Goal: Task Accomplishment & Management: Complete application form

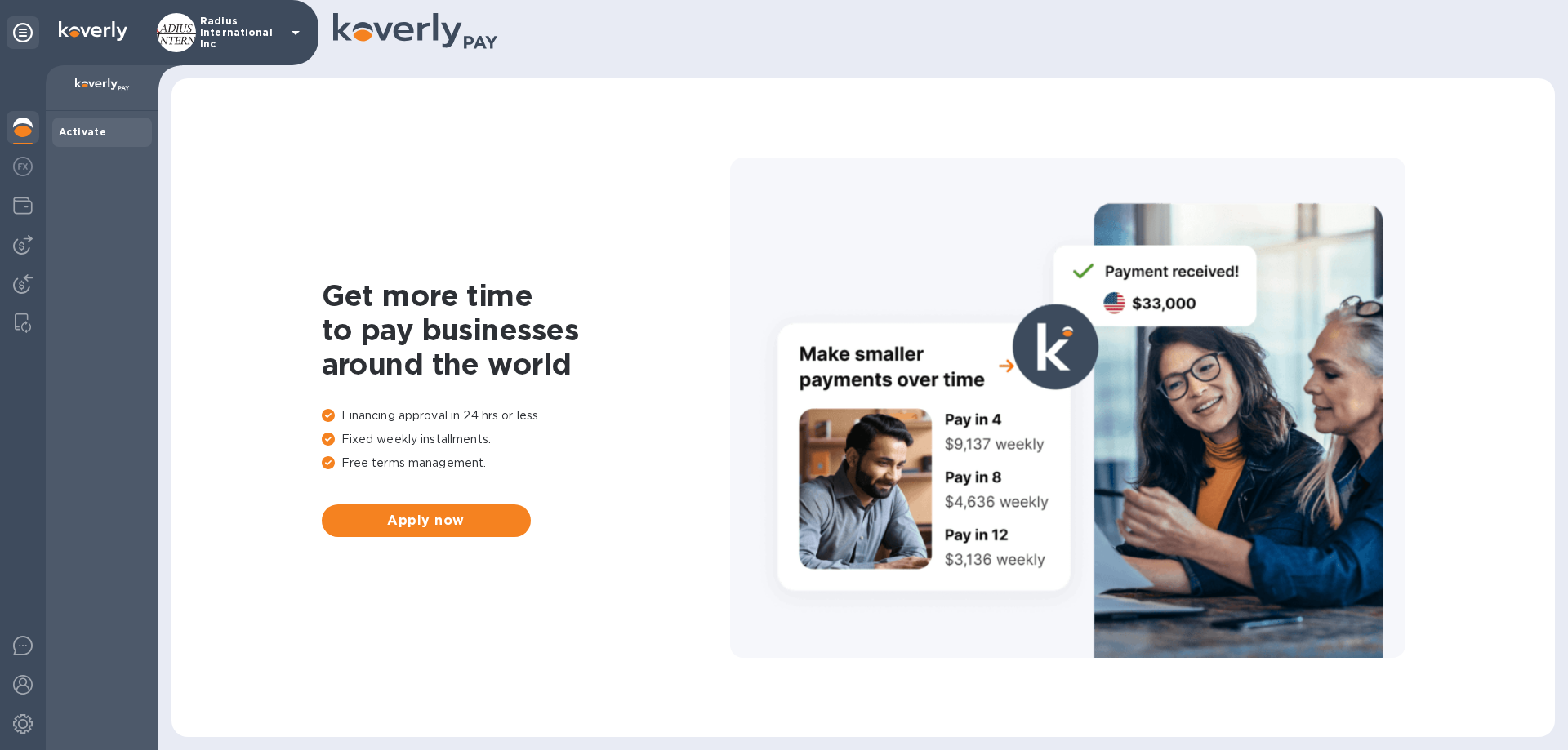
click at [17, 245] on img at bounding box center [23, 245] width 20 height 20
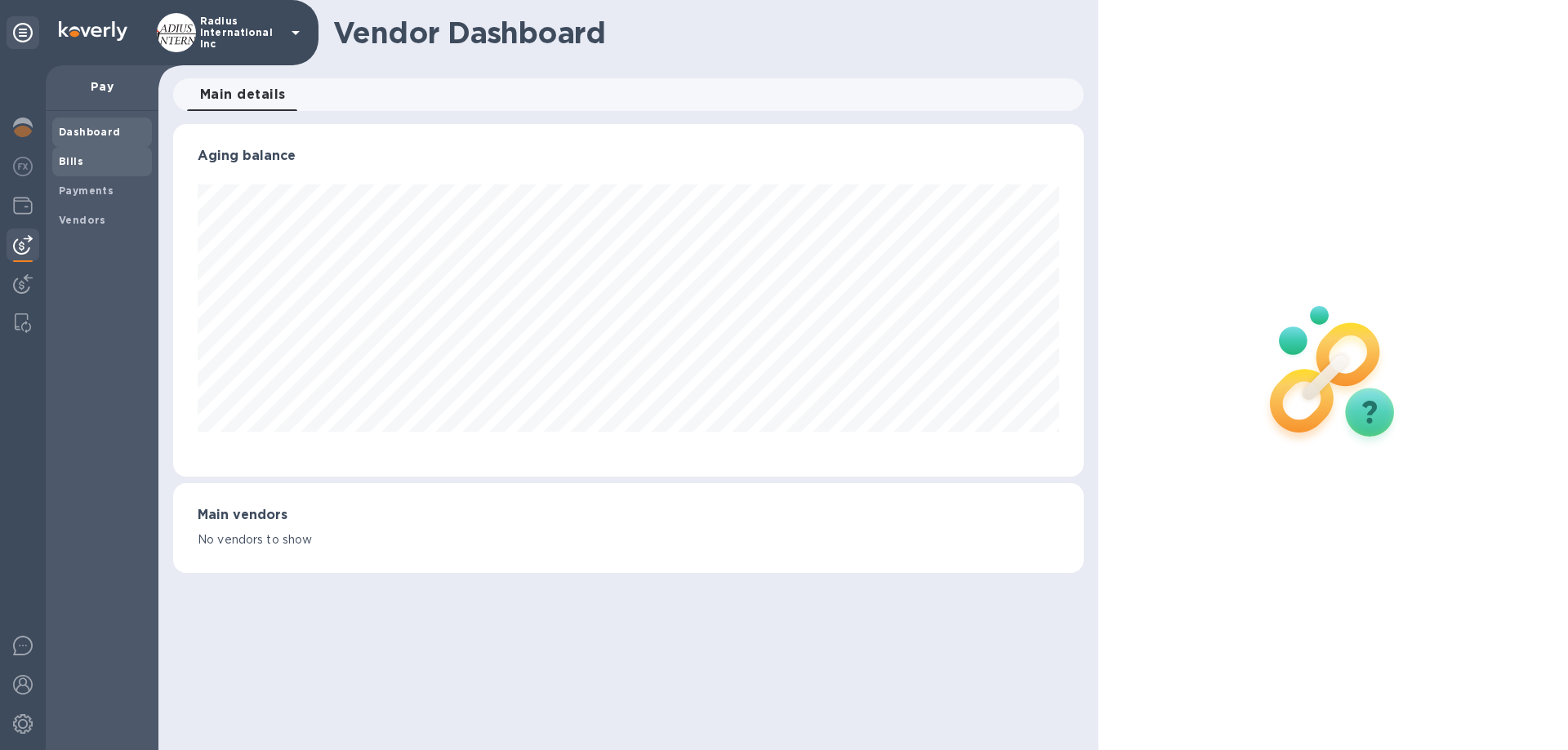
scroll to position [352, 910]
click at [84, 160] on span "Bills" at bounding box center [101, 161] width 86 height 17
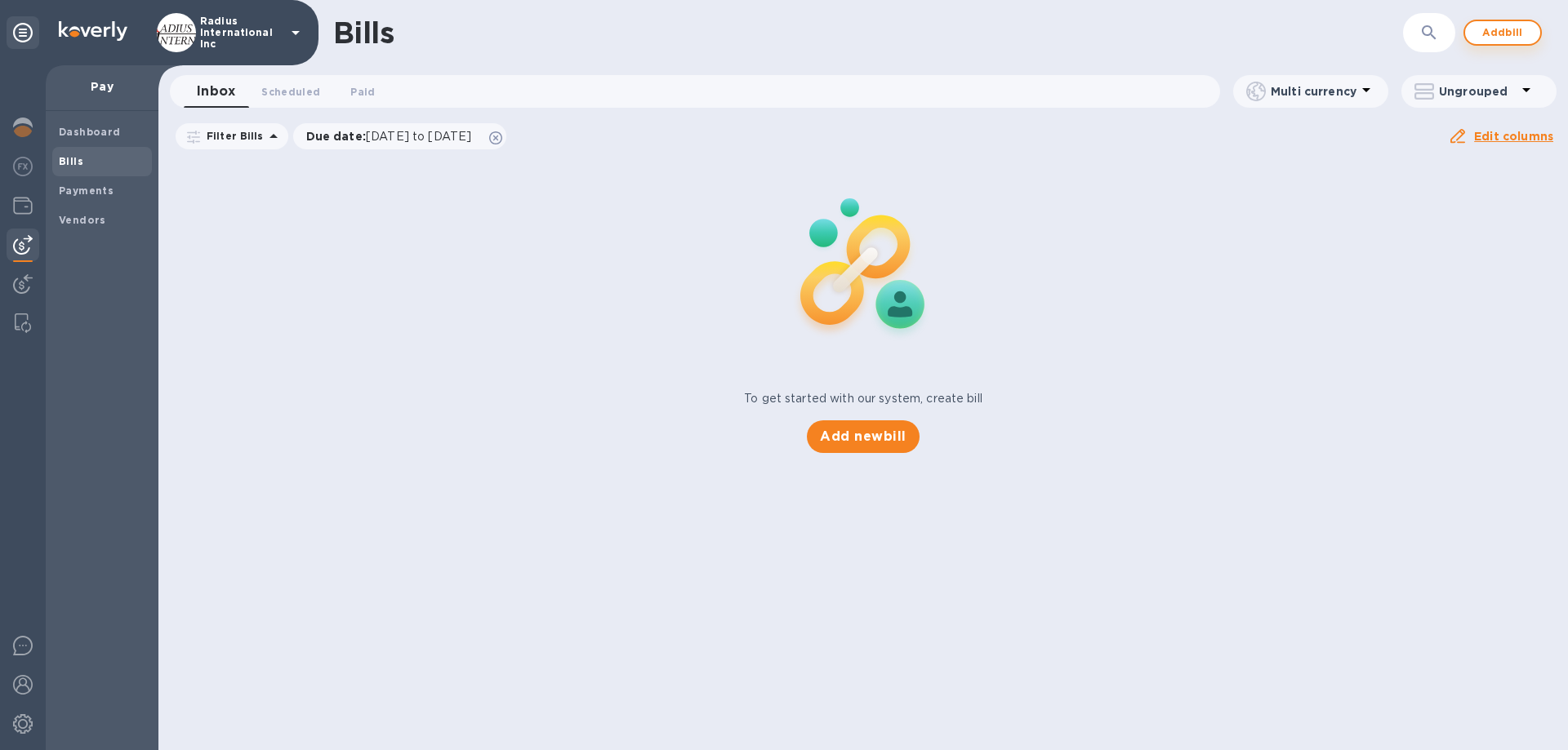
click at [1479, 30] on span "Add bill" at bounding box center [1504, 33] width 49 height 20
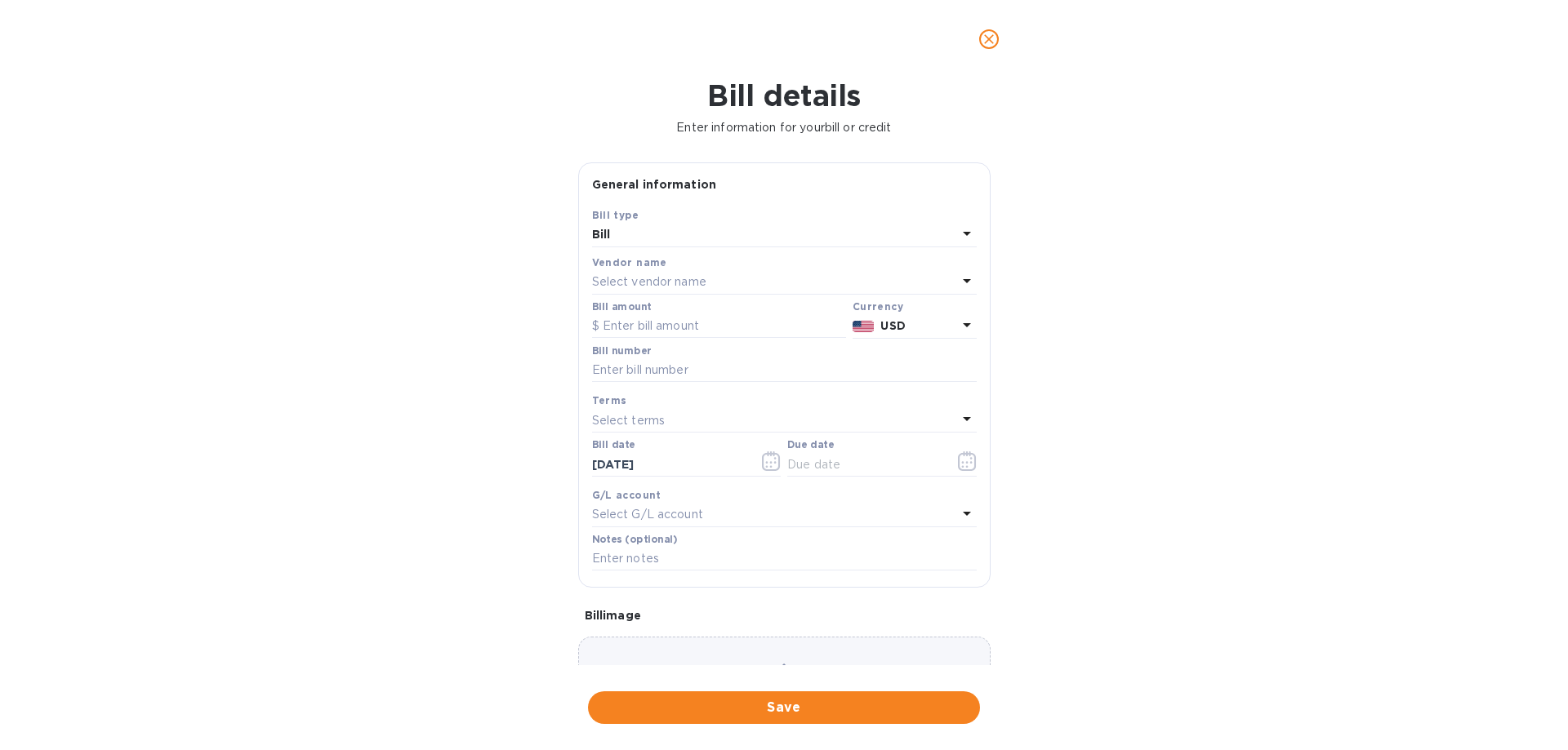
click at [675, 277] on p "Select vendor name" at bounding box center [649, 281] width 115 height 17
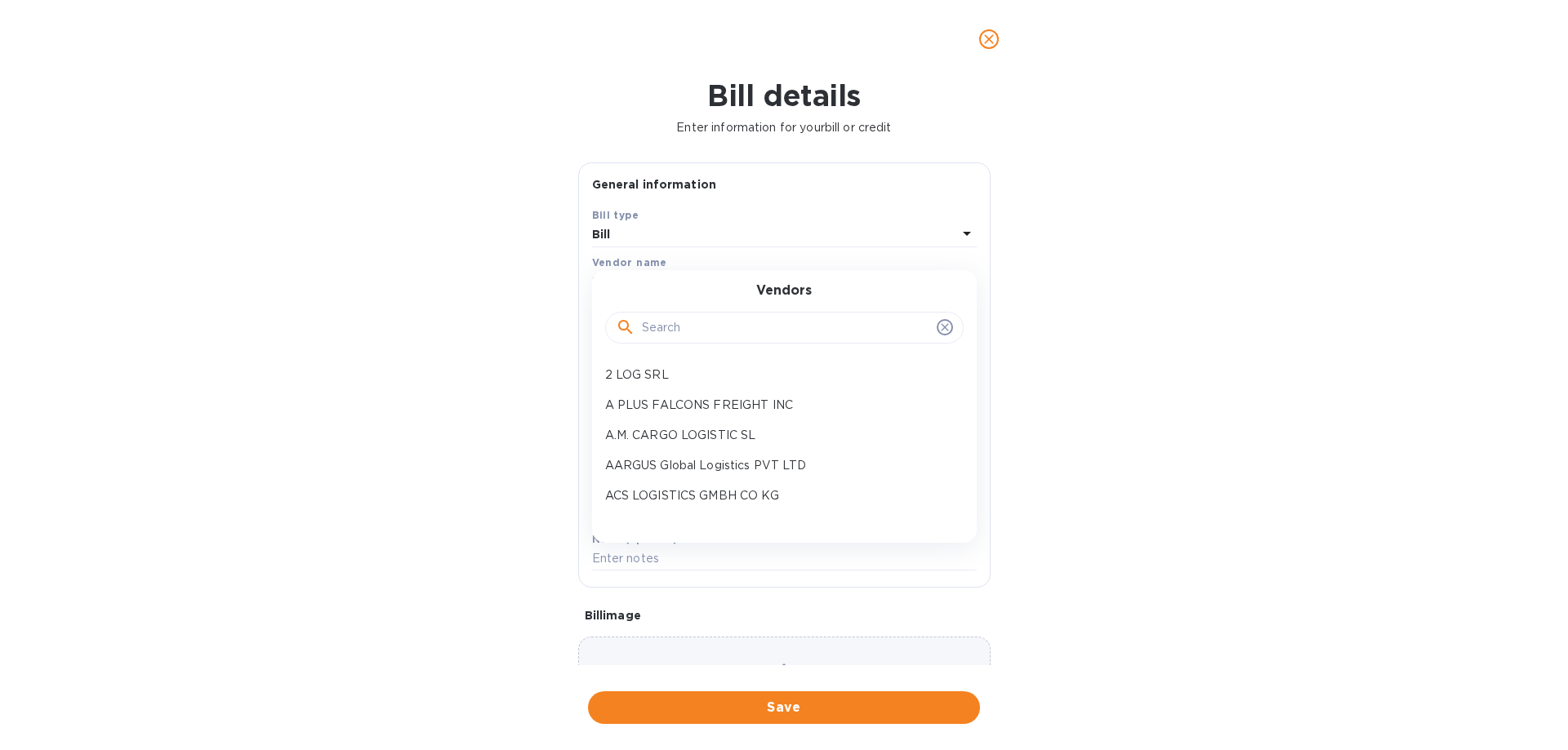
drag, startPoint x: 681, startPoint y: 320, endPoint x: 662, endPoint y: 307, distance: 23.0
click at [684, 320] on input "text" at bounding box center [786, 328] width 288 height 25
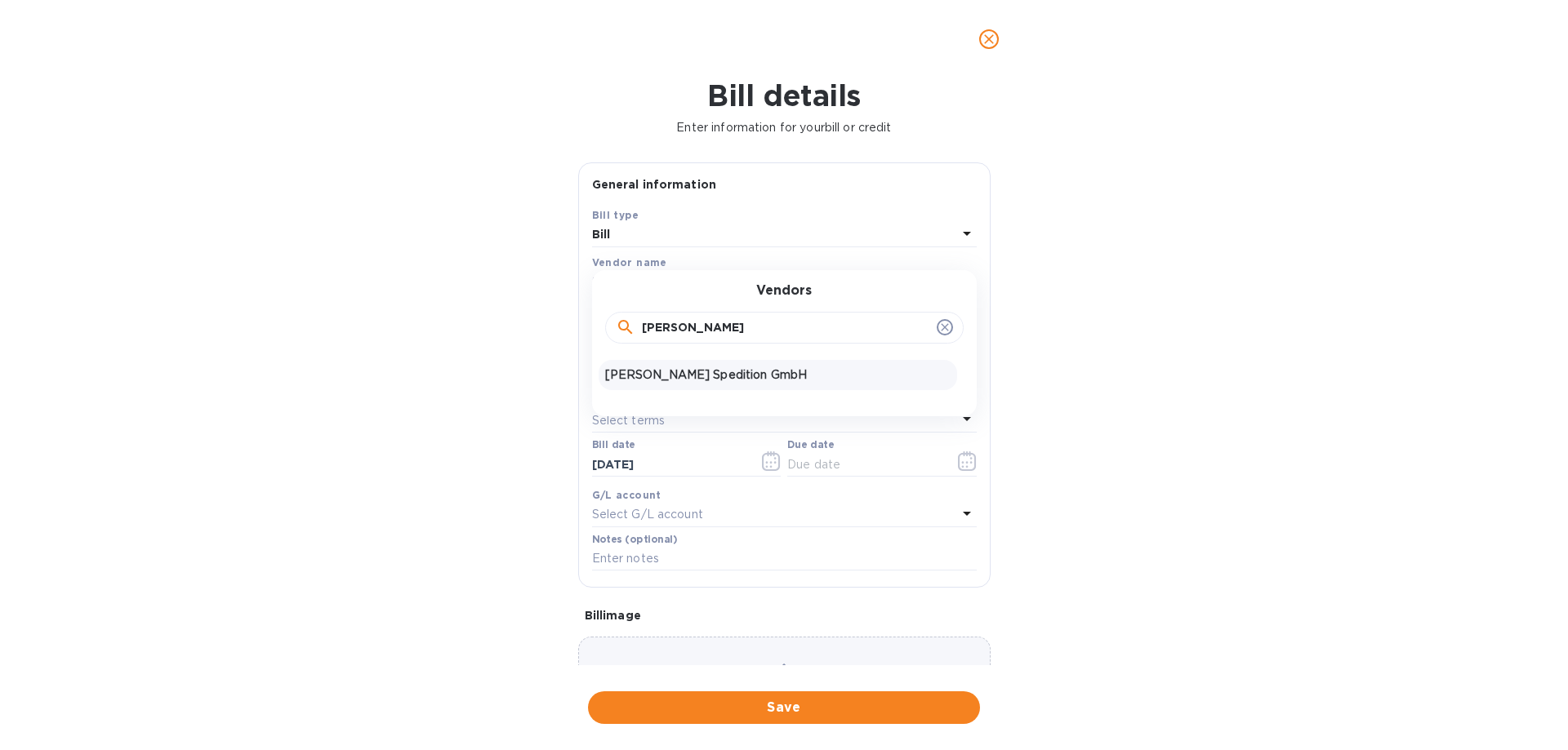
type input "[PERSON_NAME]"
click at [717, 374] on p "[PERSON_NAME] Spedition GmbH" at bounding box center [777, 374] width 345 height 17
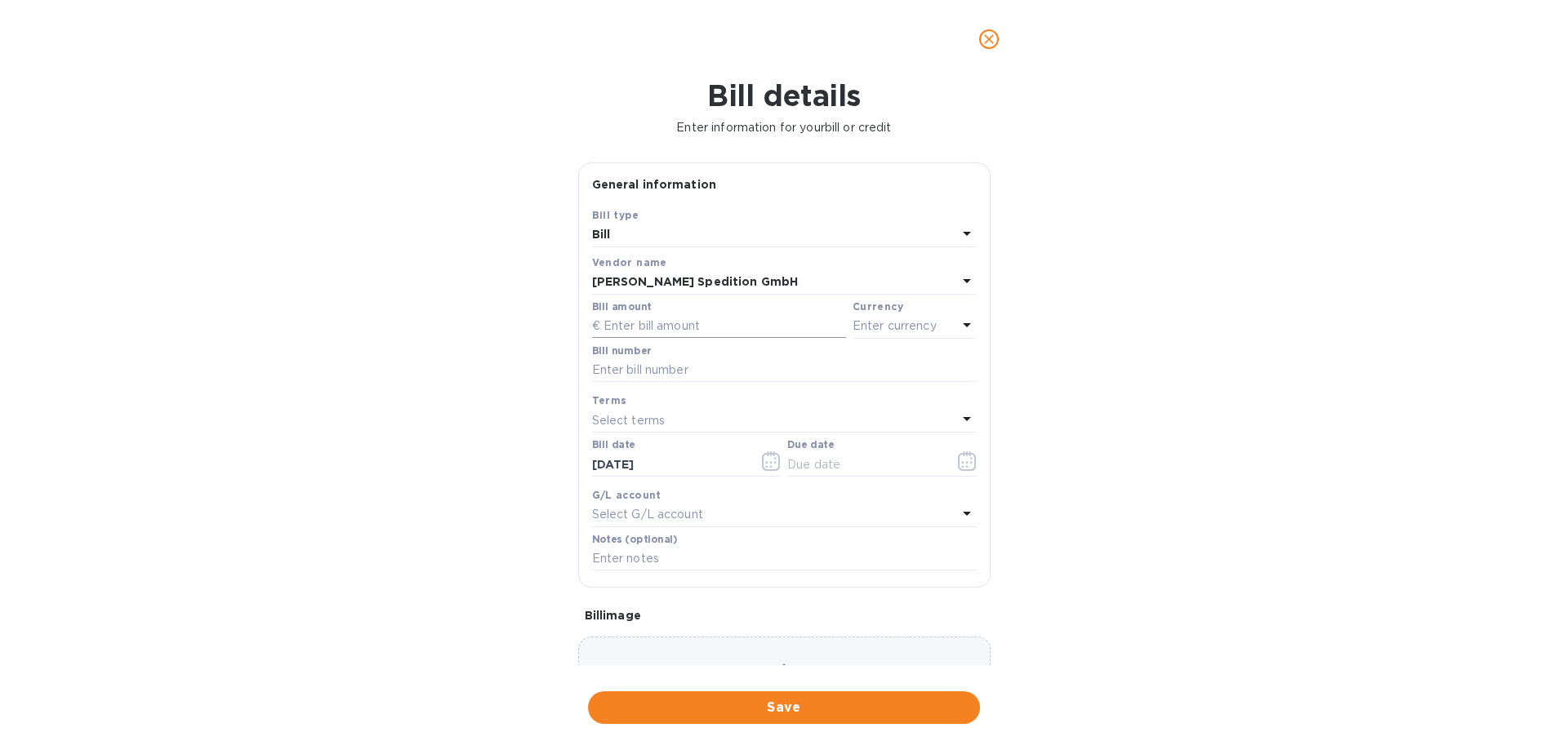
click at [684, 325] on input "text" at bounding box center [719, 327] width 254 height 25
type input "3,416.20"
type input "July SOA-[PERSON_NAME]"
drag, startPoint x: 844, startPoint y: 476, endPoint x: 909, endPoint y: 468, distance: 65.5
click at [843, 476] on input "text" at bounding box center [864, 464] width 154 height 25
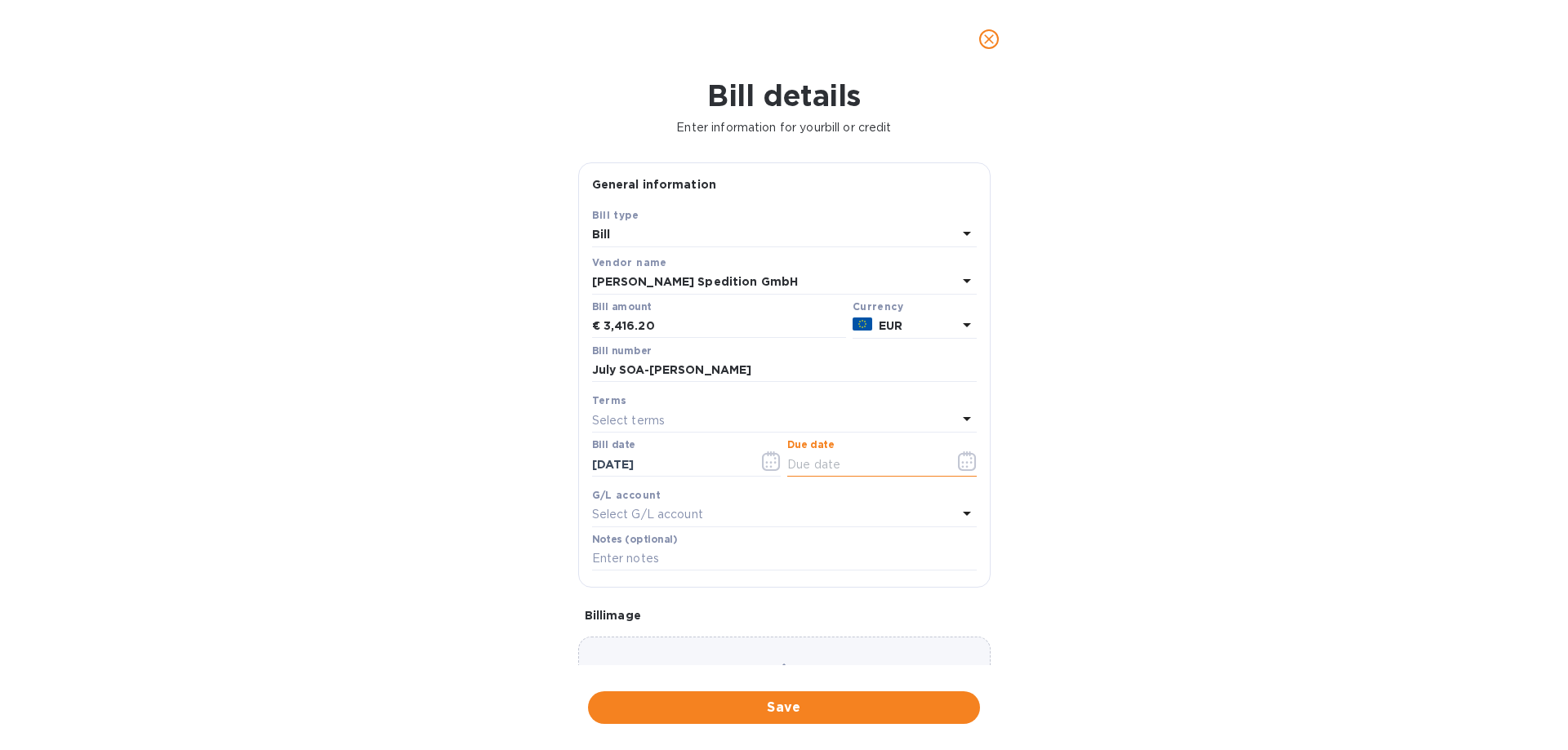
click at [960, 461] on icon "button" at bounding box center [967, 461] width 19 height 20
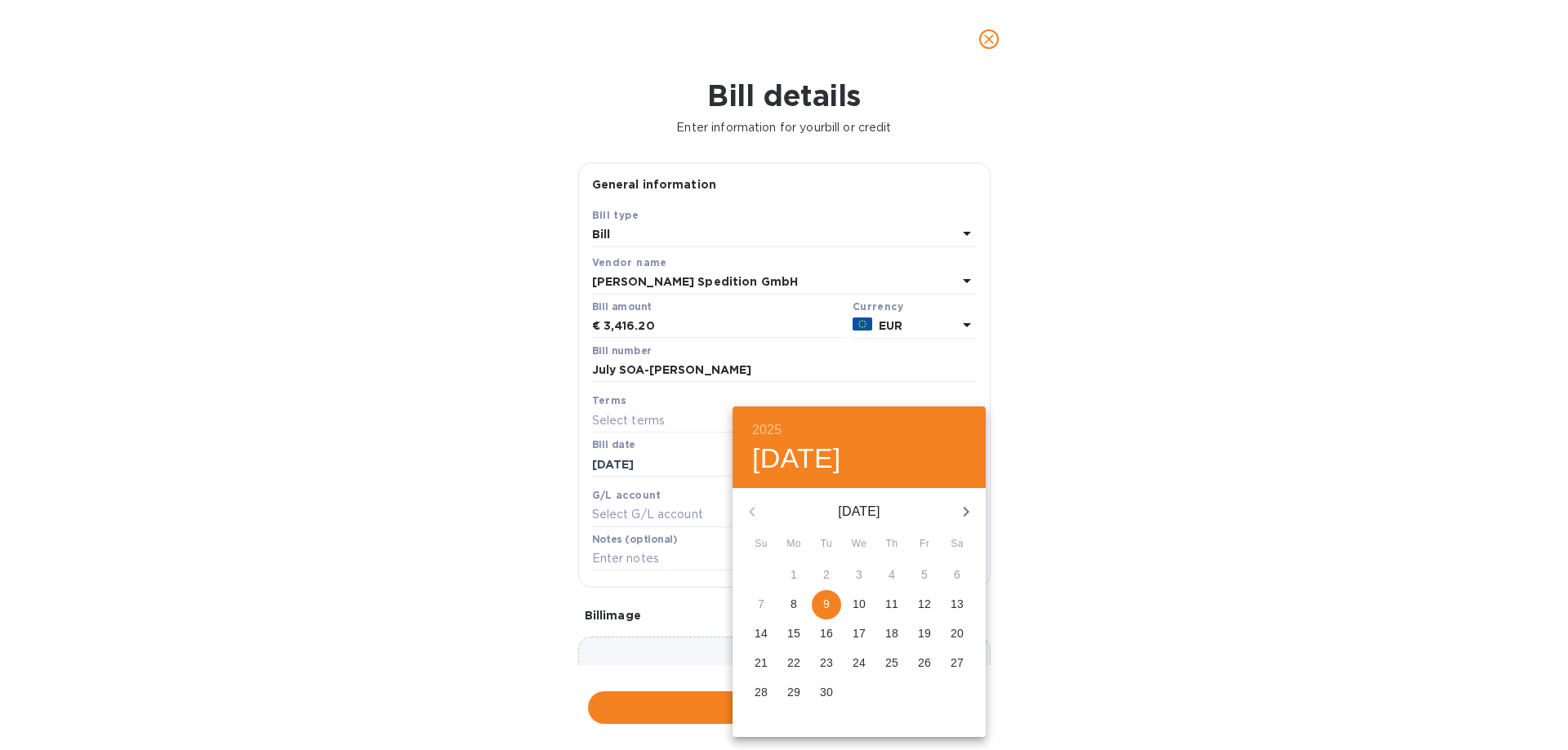
click at [835, 605] on span "9" at bounding box center [827, 604] width 30 height 17
type input "[DATE]"
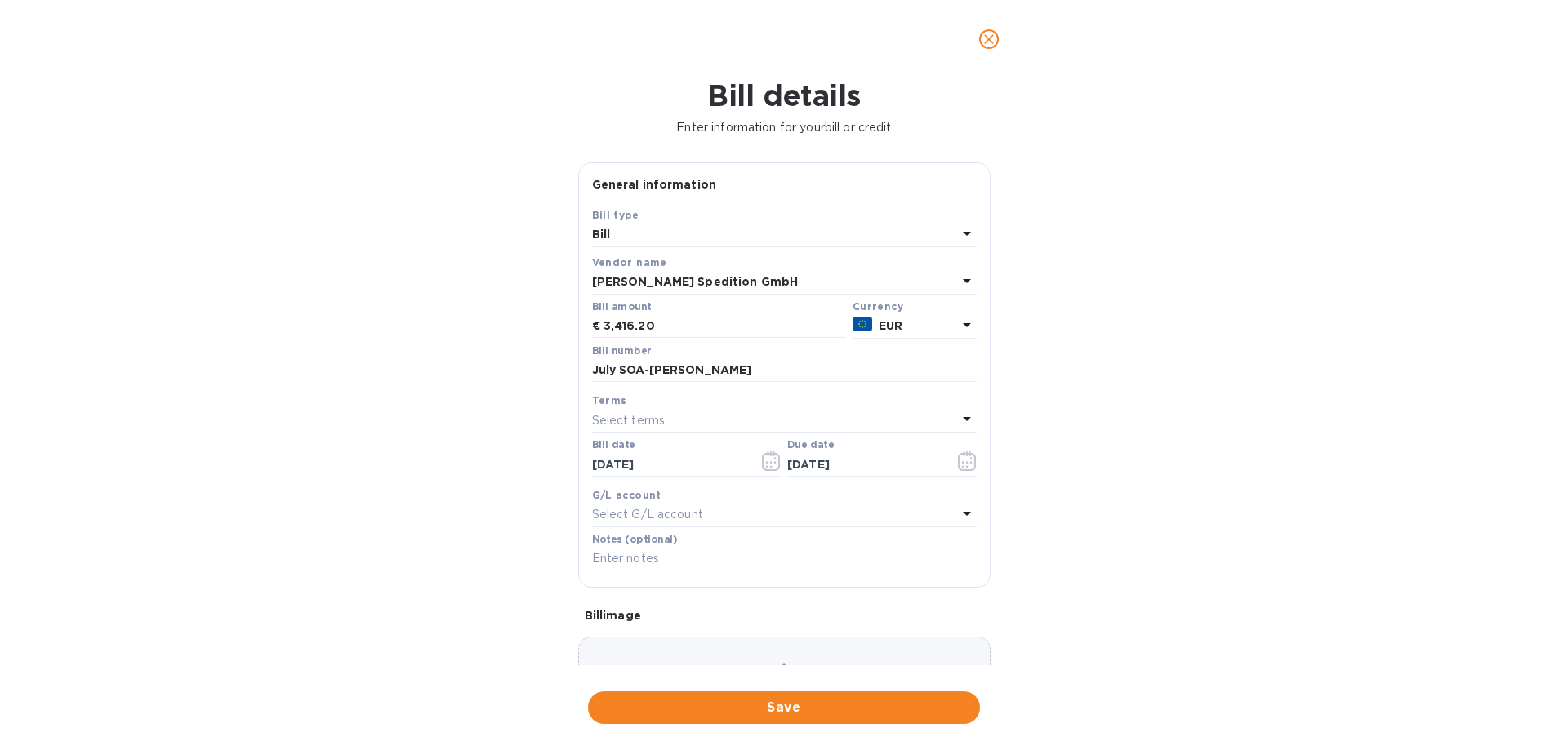
drag, startPoint x: 1183, startPoint y: 600, endPoint x: 925, endPoint y: 694, distance: 274.6
click at [1179, 600] on div "2025 Tue, Sep [DATE] Mo Tu We Th Fr Sa 31 1 2 3 4 5 6 7 8 9 10 11 12 13 14 15 1…" at bounding box center [784, 375] width 1568 height 750
click at [866, 709] on span "Save" at bounding box center [784, 708] width 366 height 20
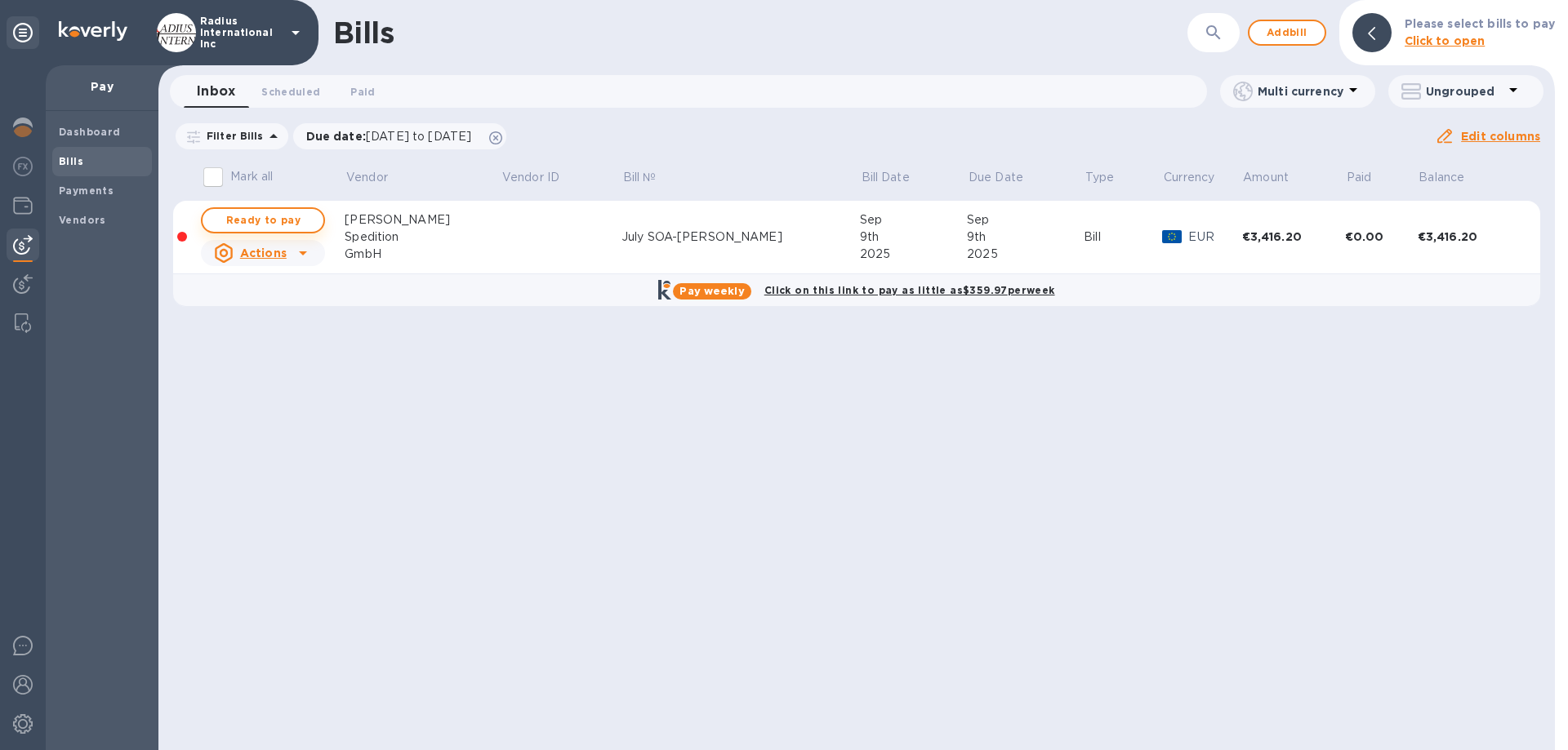
click at [282, 217] on span "Ready to pay" at bounding box center [263, 221] width 95 height 20
checkbox input "true"
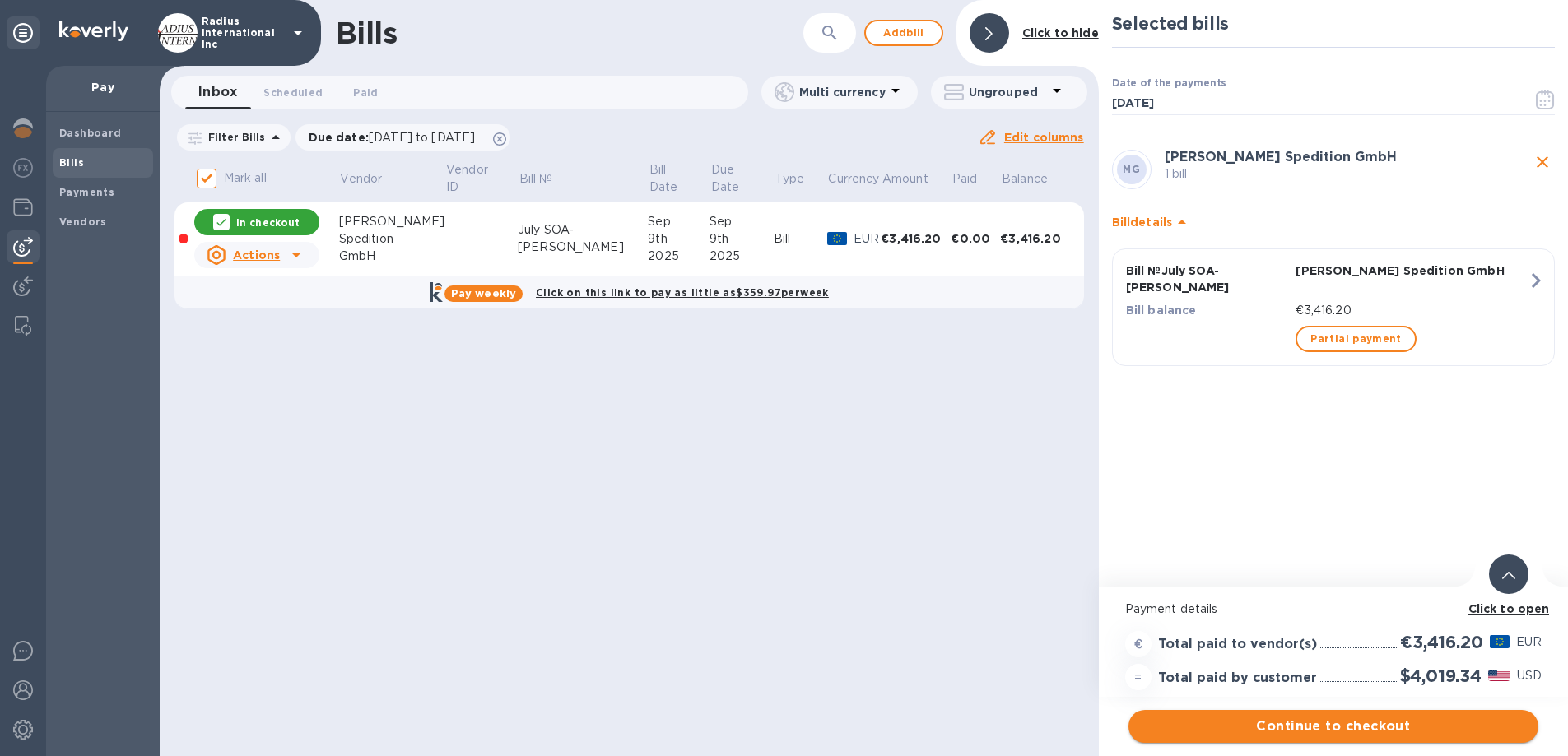
click at [1363, 723] on span "Continue to checkout" at bounding box center [1334, 727] width 384 height 20
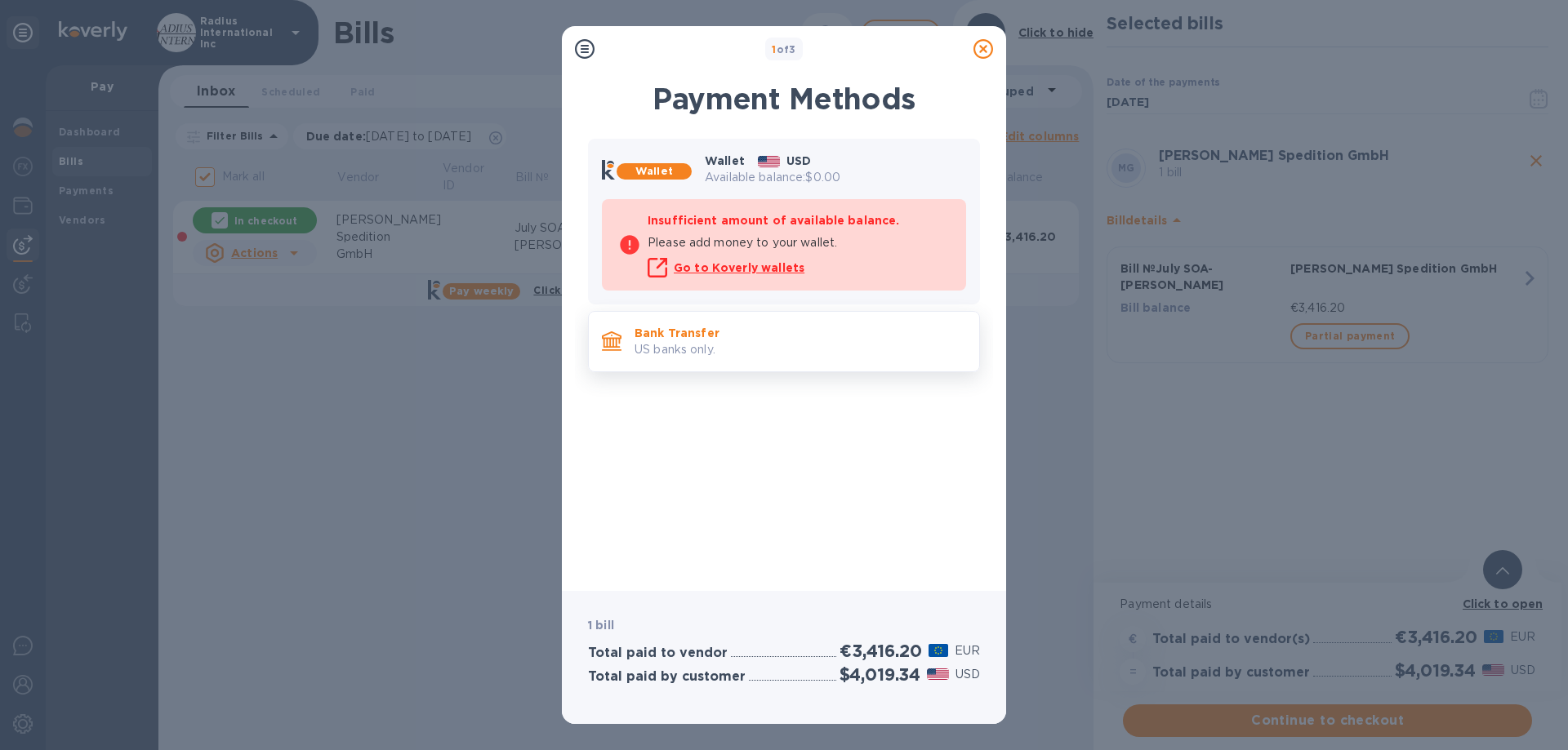
click at [741, 324] on div "Bank Transfer US banks only." at bounding box center [801, 341] width 344 height 47
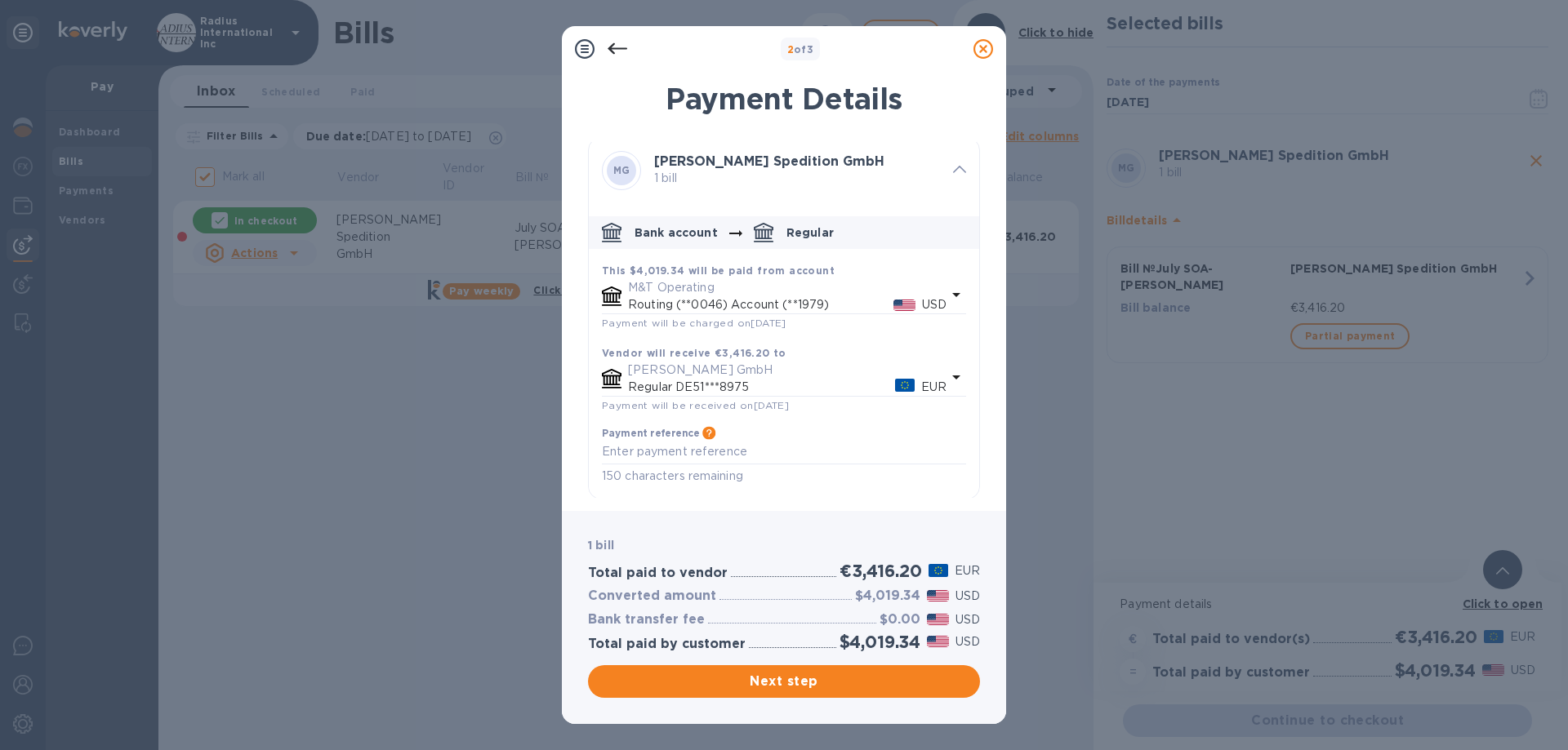
scroll to position [7, 0]
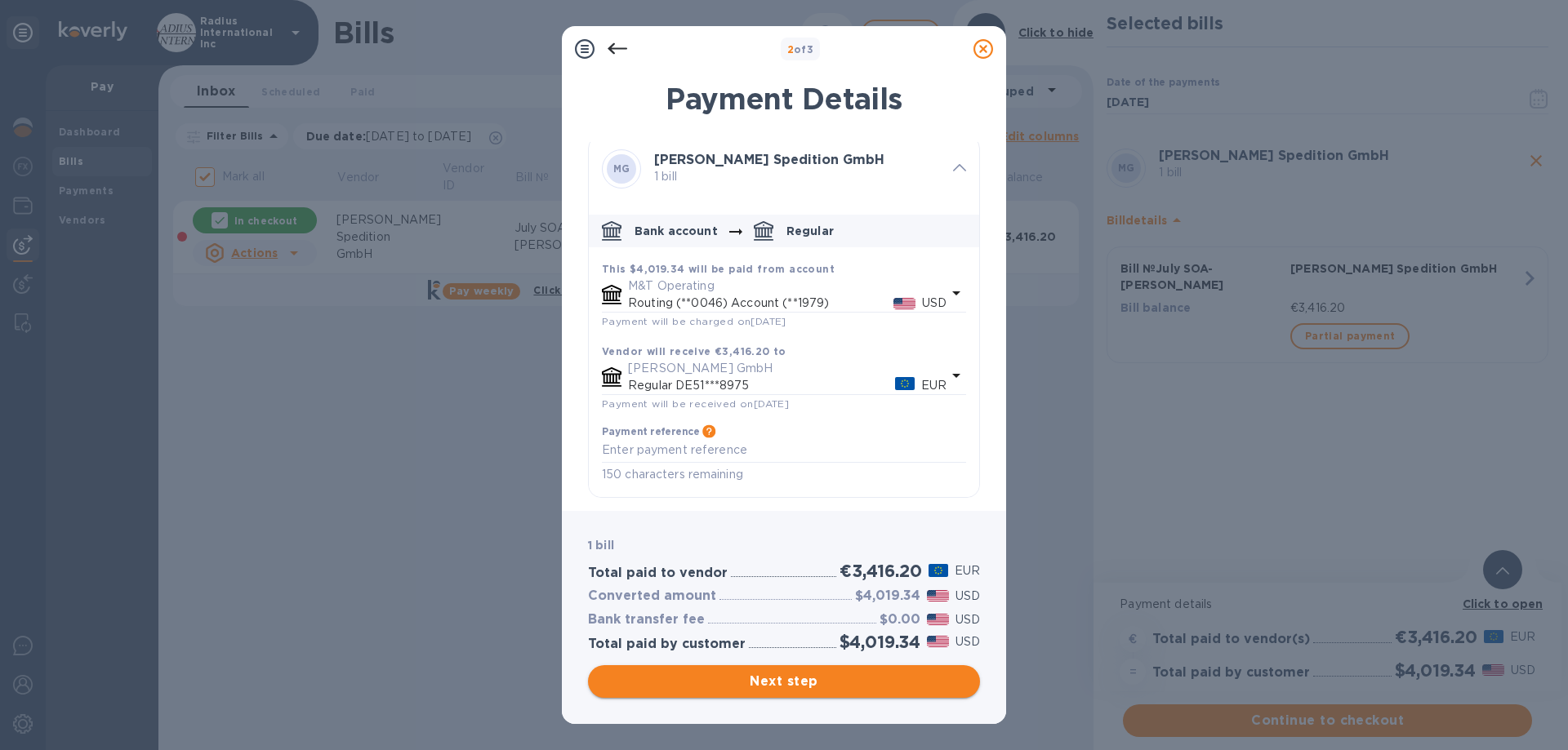
click at [823, 669] on button "Next step" at bounding box center [784, 682] width 392 height 33
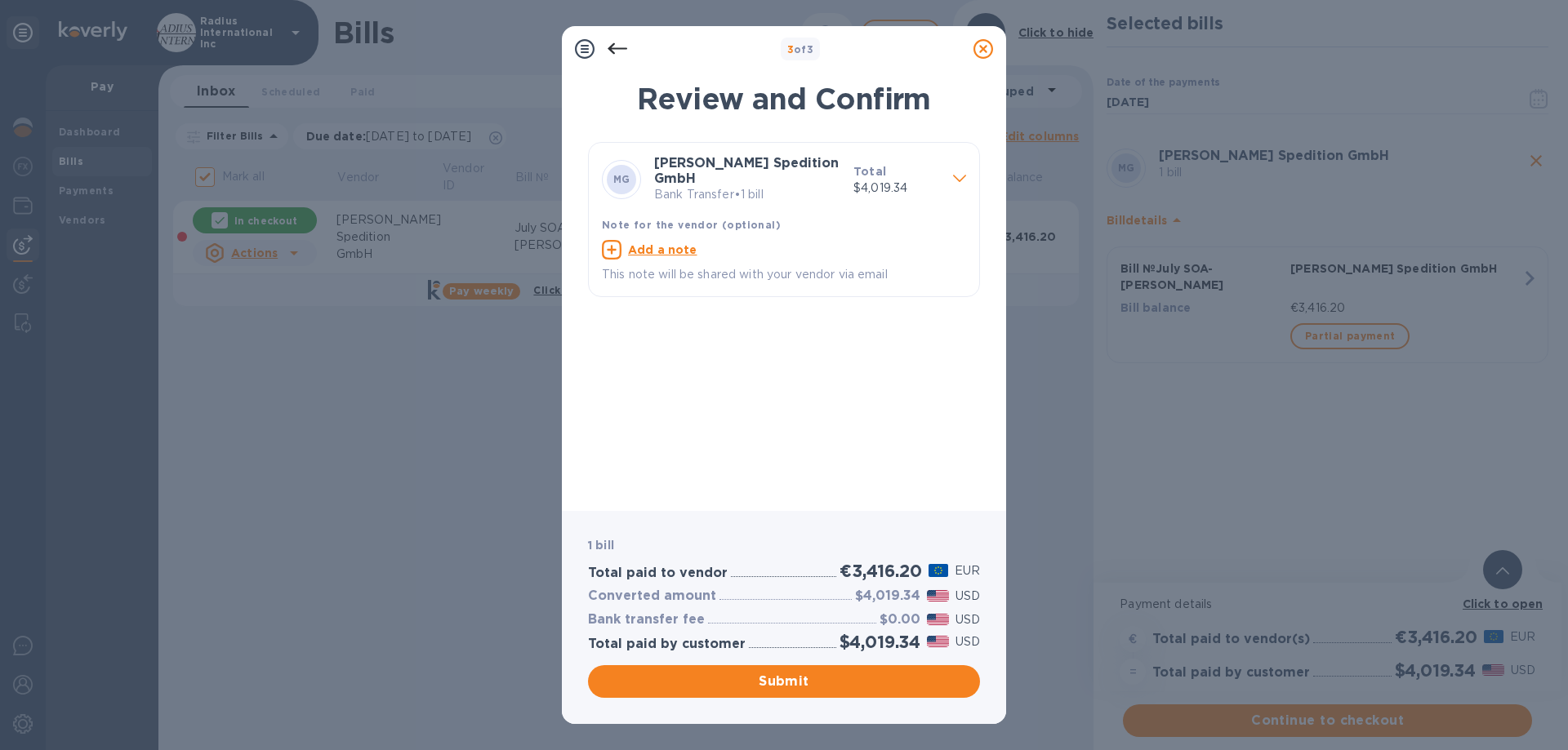
click at [782, 678] on span "Submit" at bounding box center [784, 682] width 366 height 20
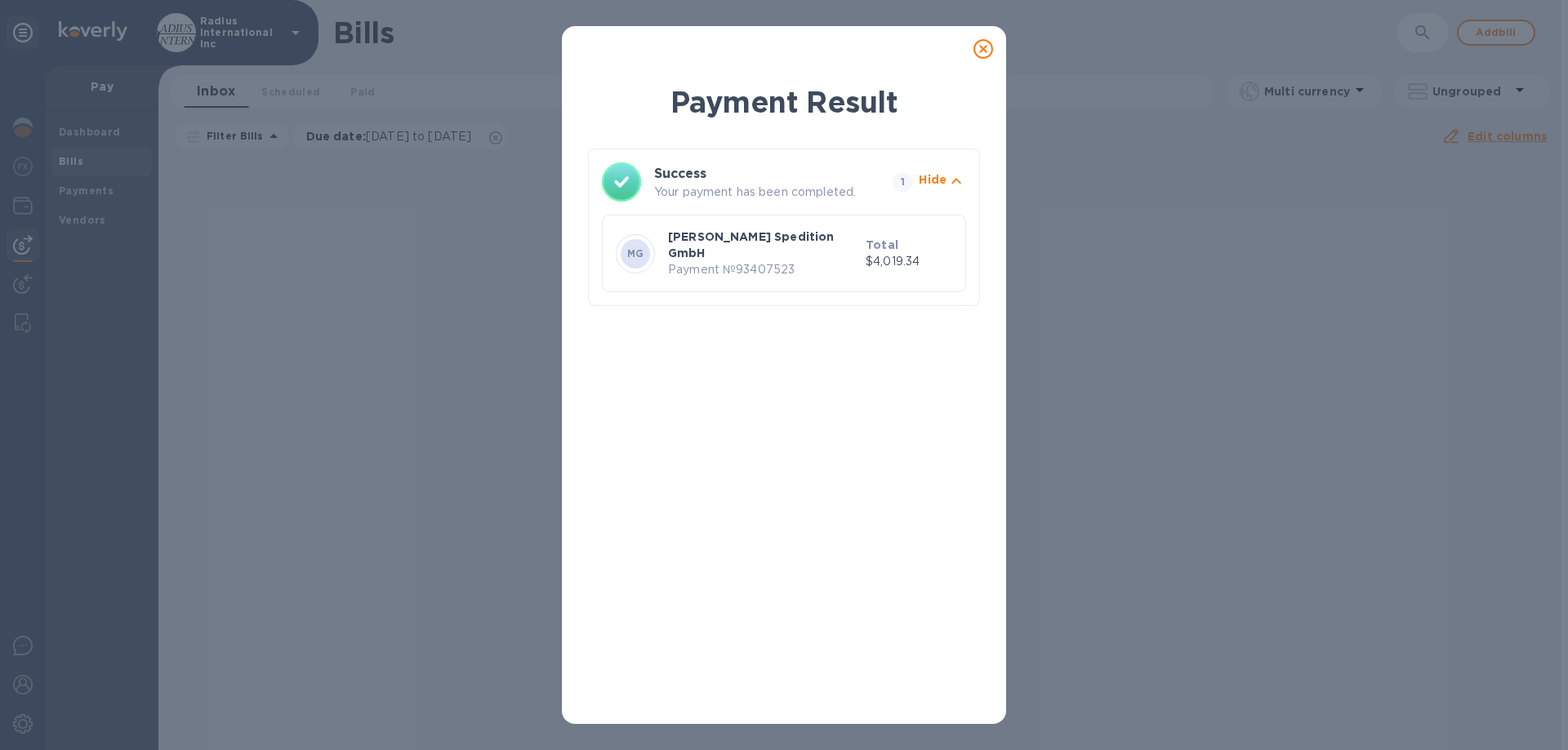
drag, startPoint x: 983, startPoint y: 49, endPoint x: 1238, endPoint y: 0, distance: 259.7
click at [983, 49] on icon at bounding box center [984, 49] width 20 height 20
